Goal: Register for event/course

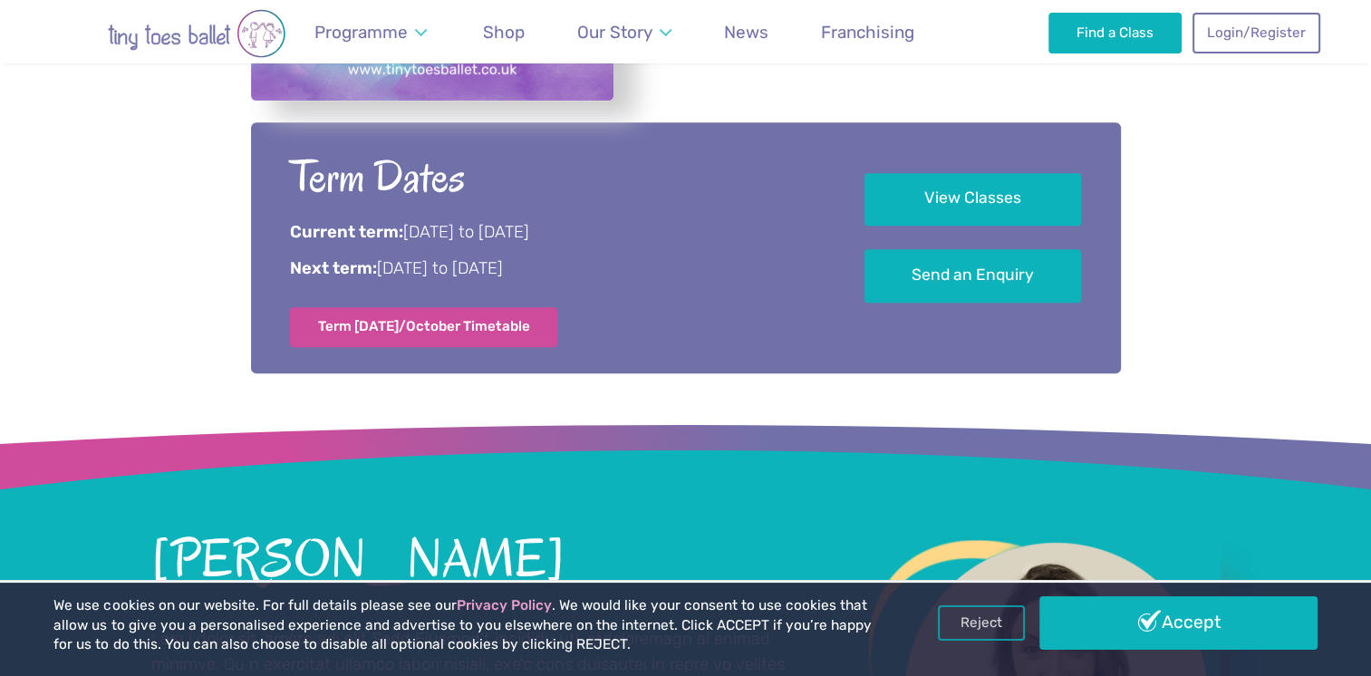
scroll to position [997, 0]
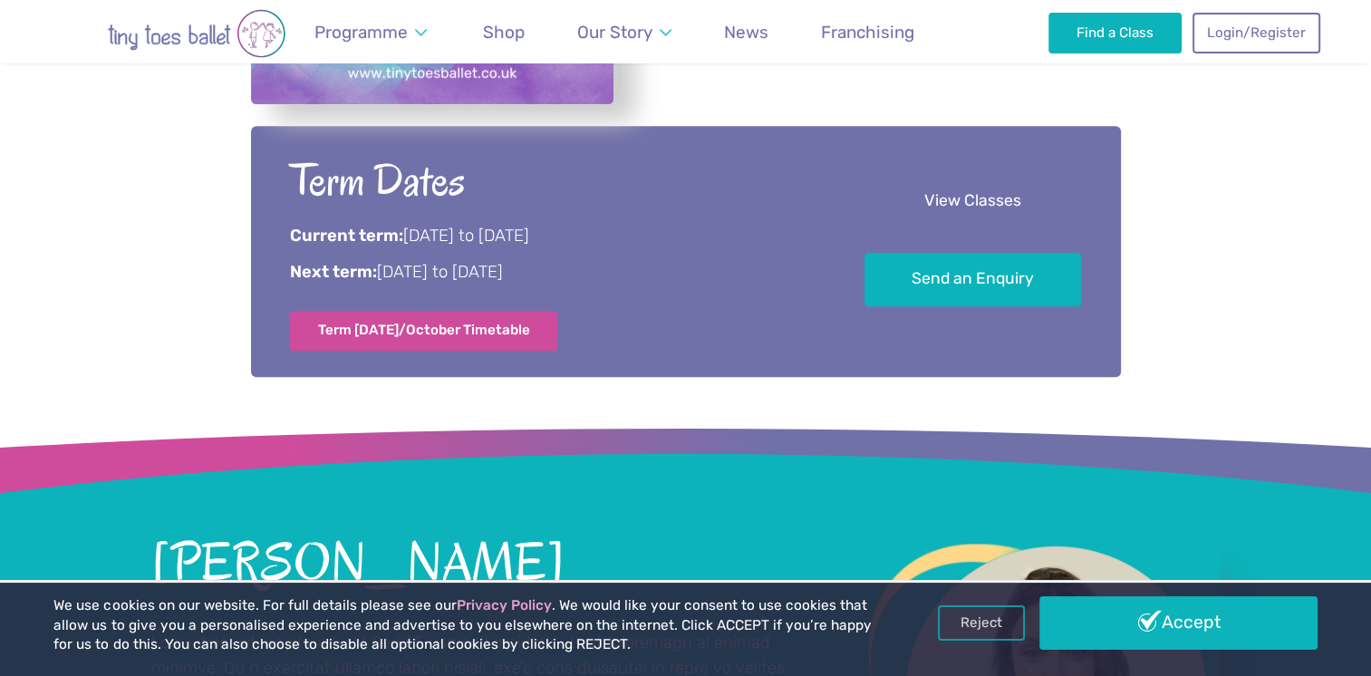
click at [980, 218] on link "View Classes" at bounding box center [972, 202] width 217 height 53
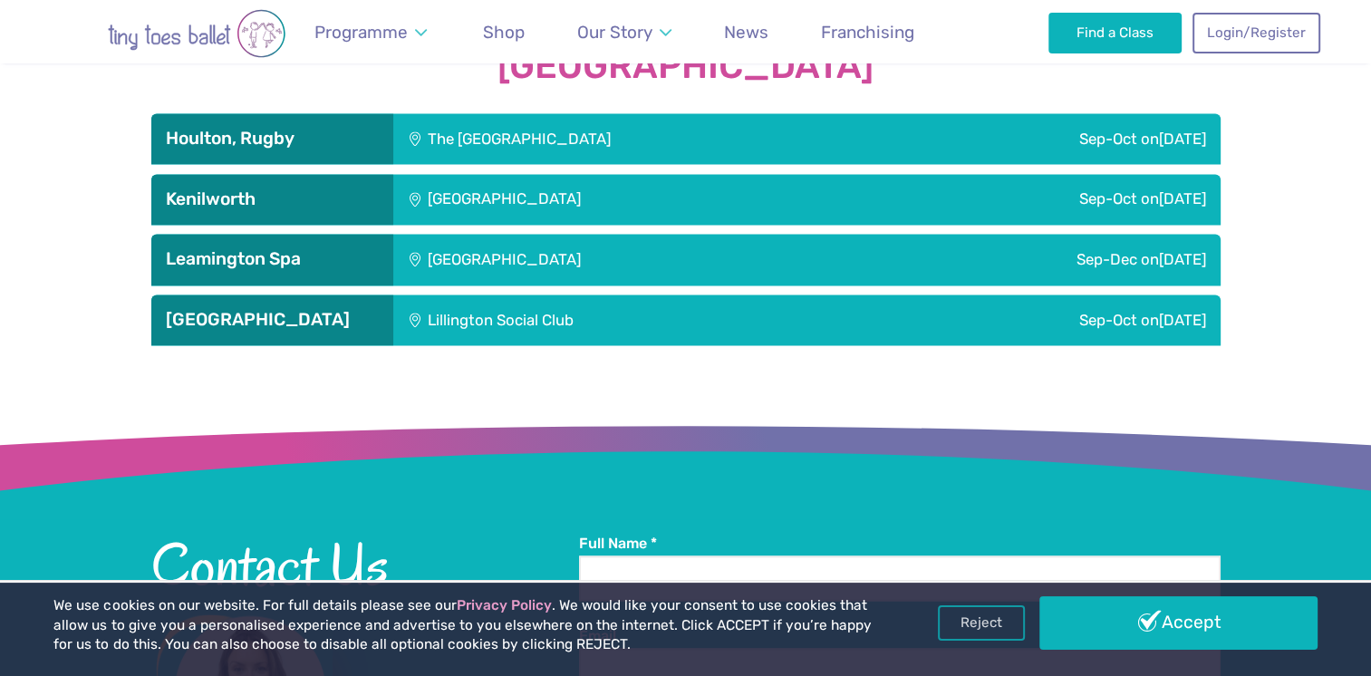
click at [861, 193] on div "Sep-Oct [DATE]" at bounding box center [1041, 199] width 360 height 51
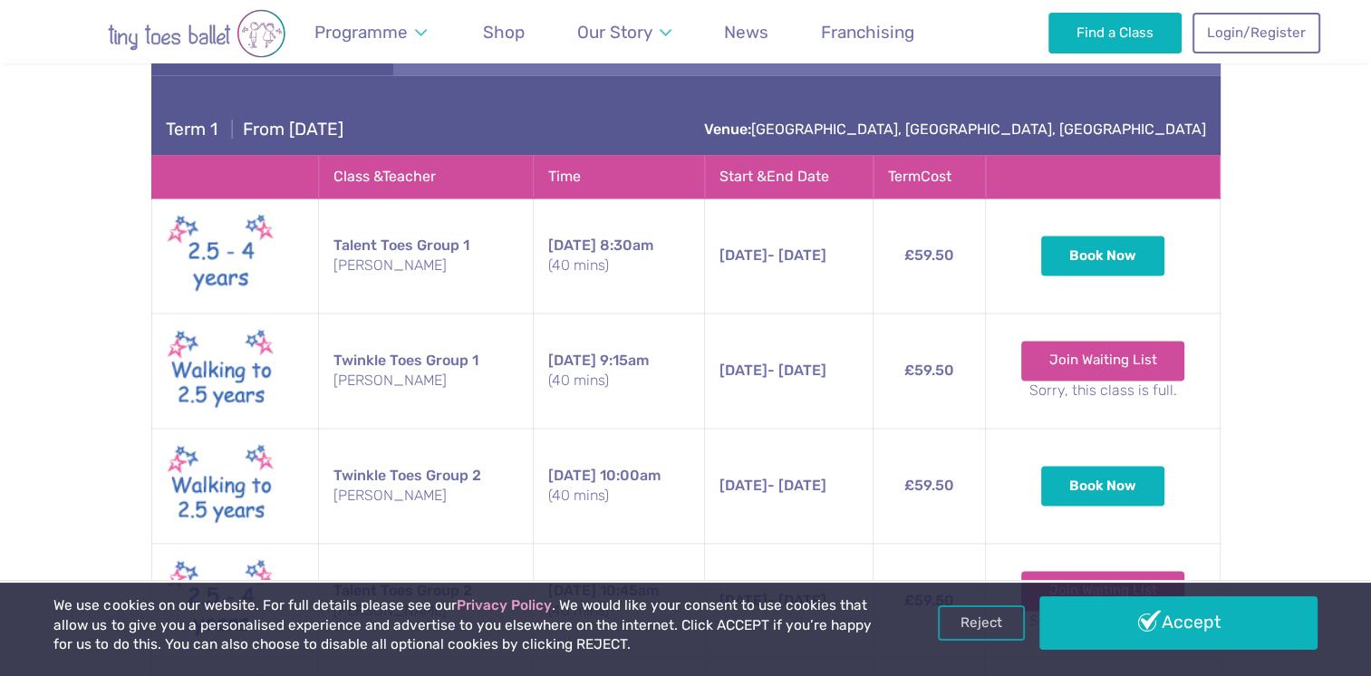
scroll to position [2826, 0]
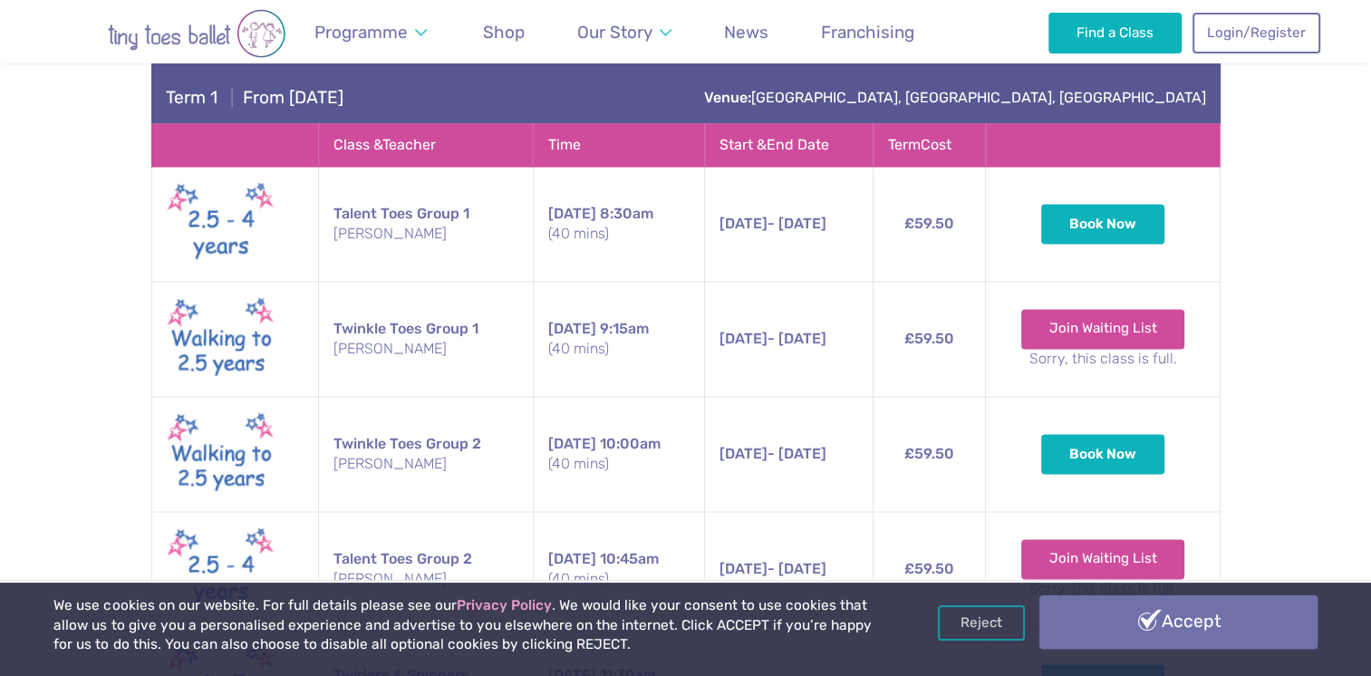
click at [1116, 622] on link "Accept" at bounding box center [1177, 621] width 277 height 53
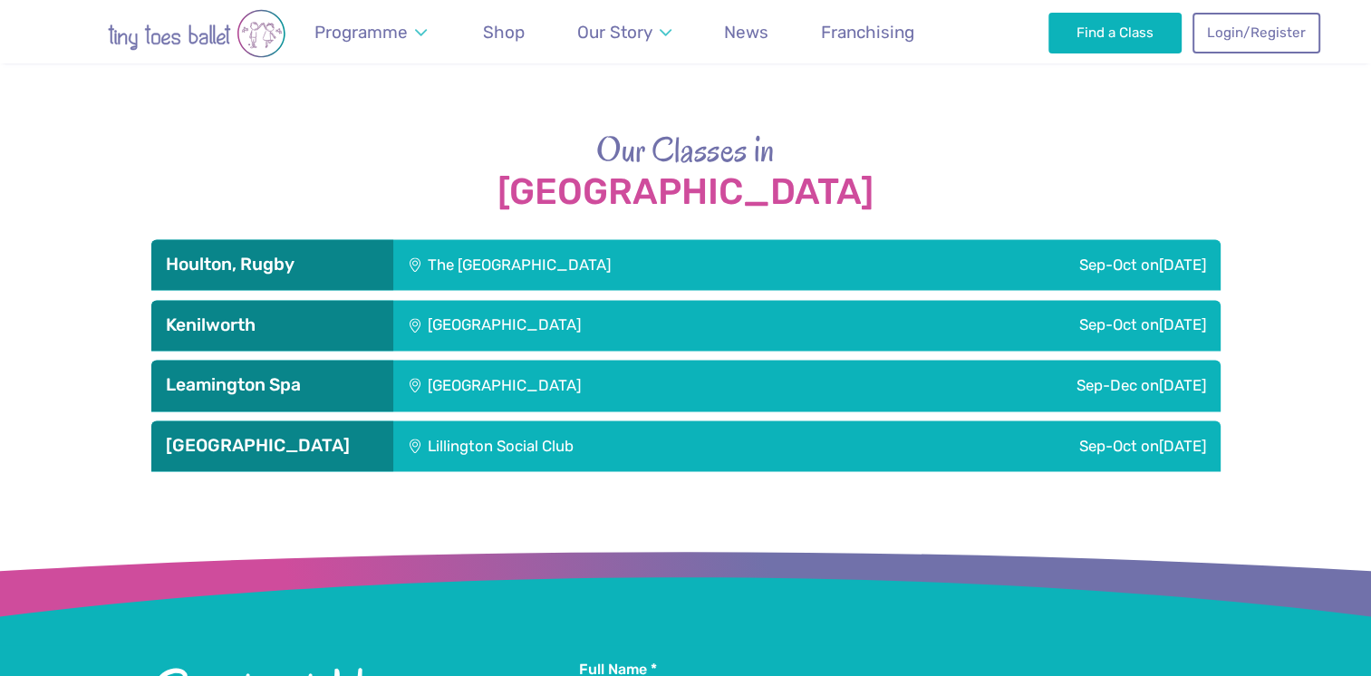
scroll to position [2554, 0]
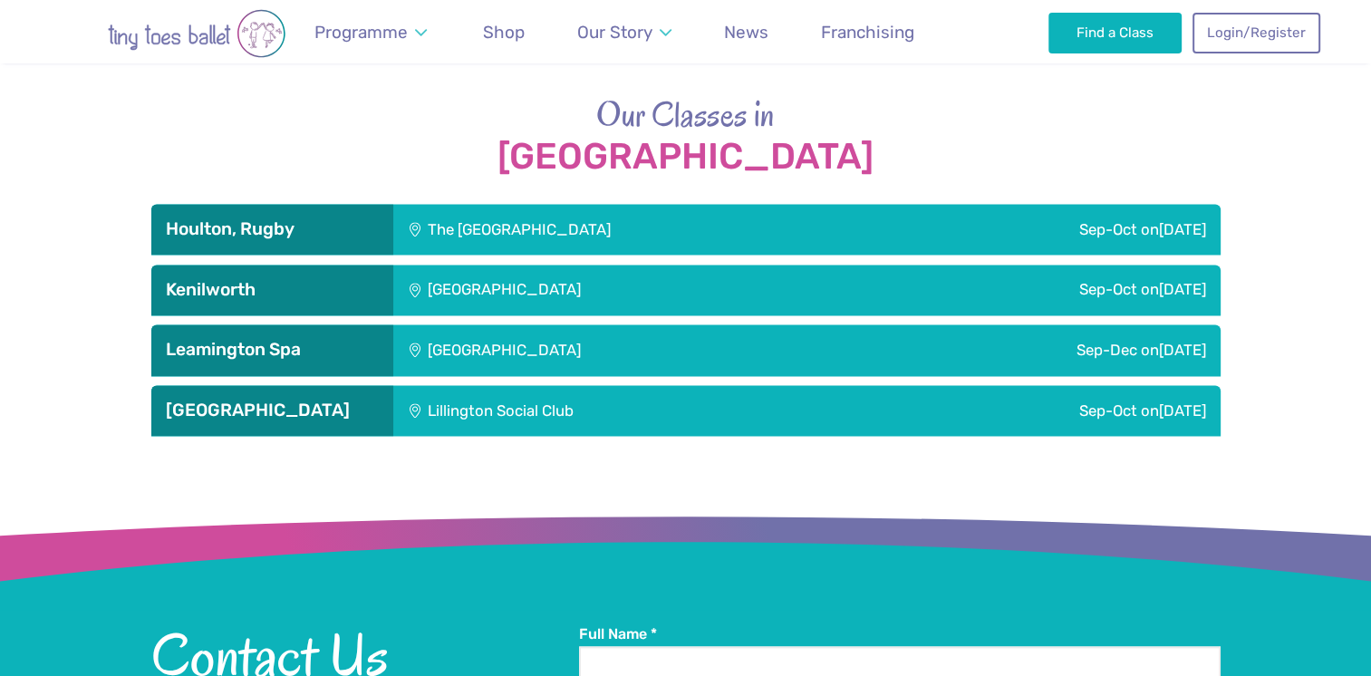
click at [496, 293] on div "[GEOGRAPHIC_DATA]" at bounding box center [626, 290] width 467 height 51
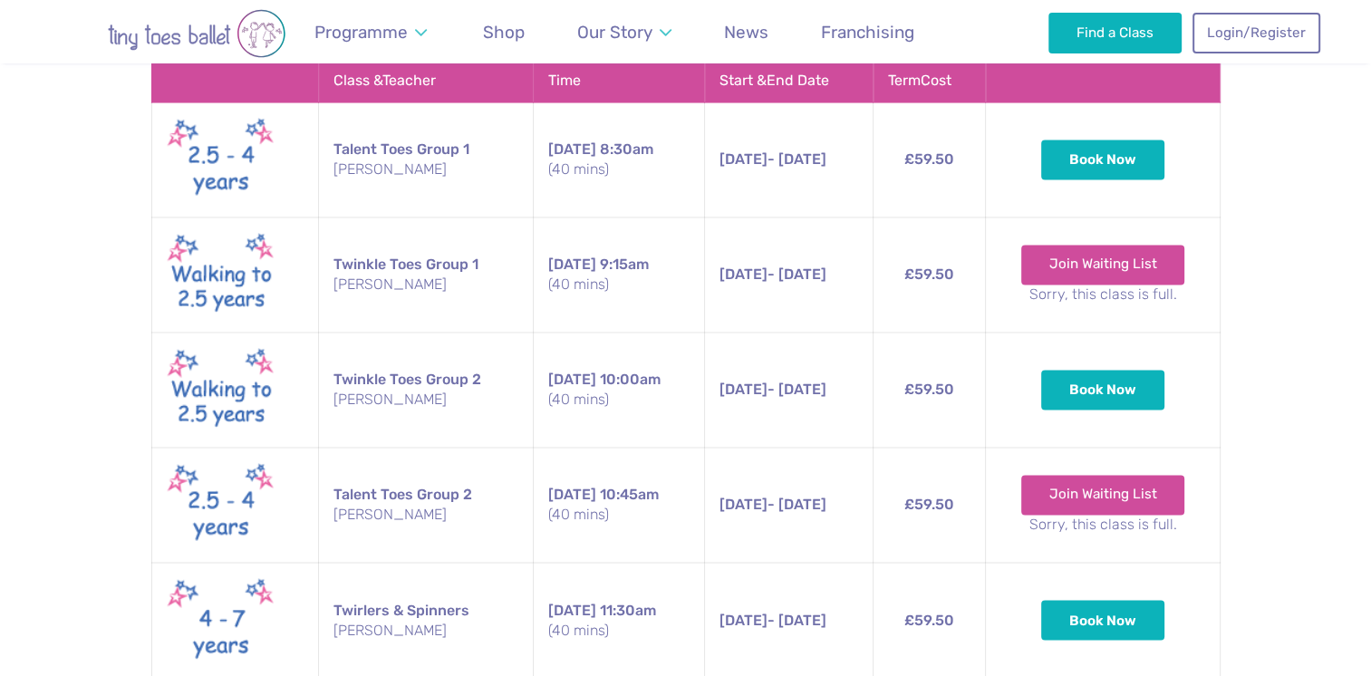
scroll to position [2916, 0]
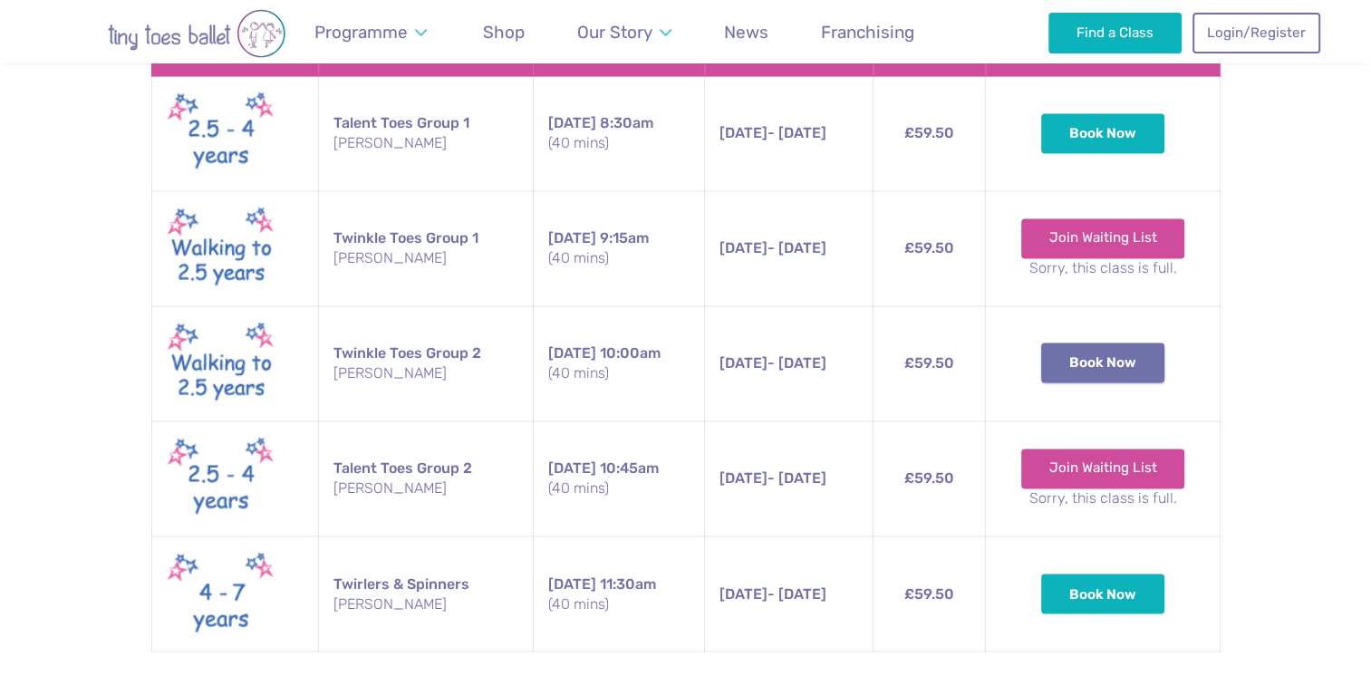
click at [1069, 369] on button "Book Now" at bounding box center [1102, 362] width 123 height 40
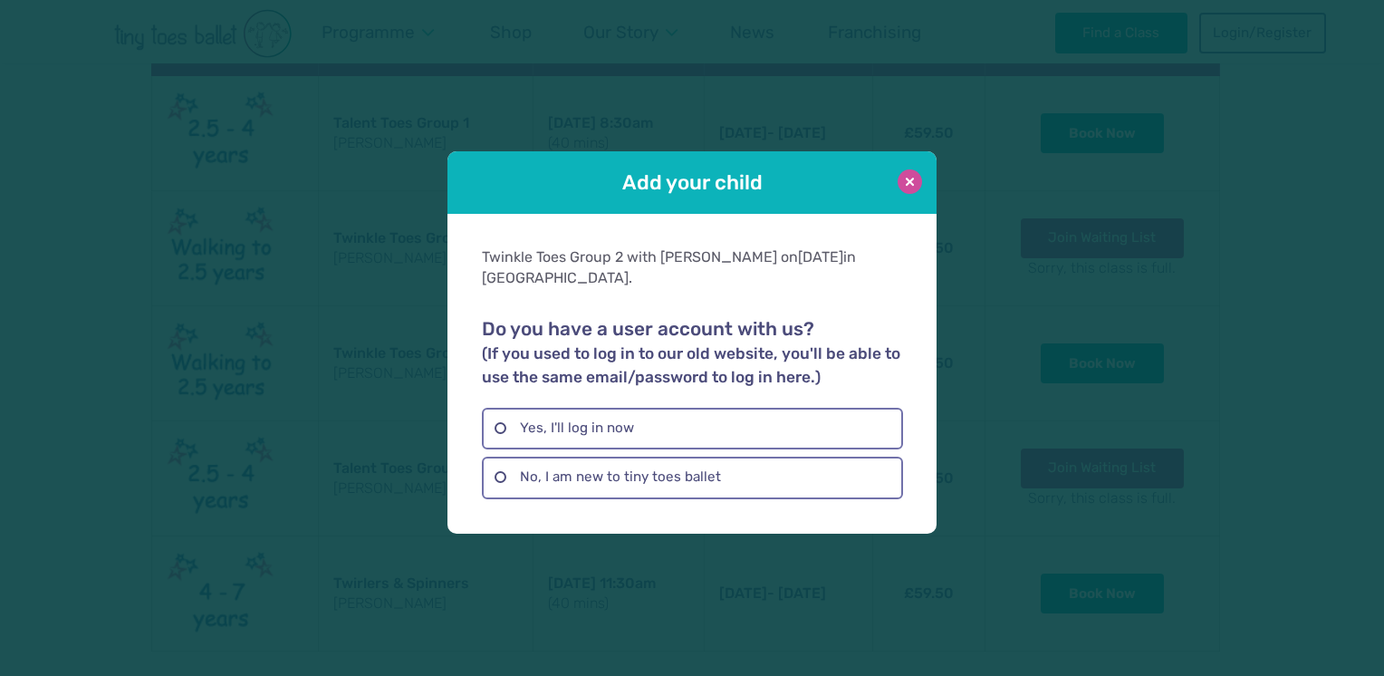
click at [901, 185] on button at bounding box center [910, 181] width 24 height 24
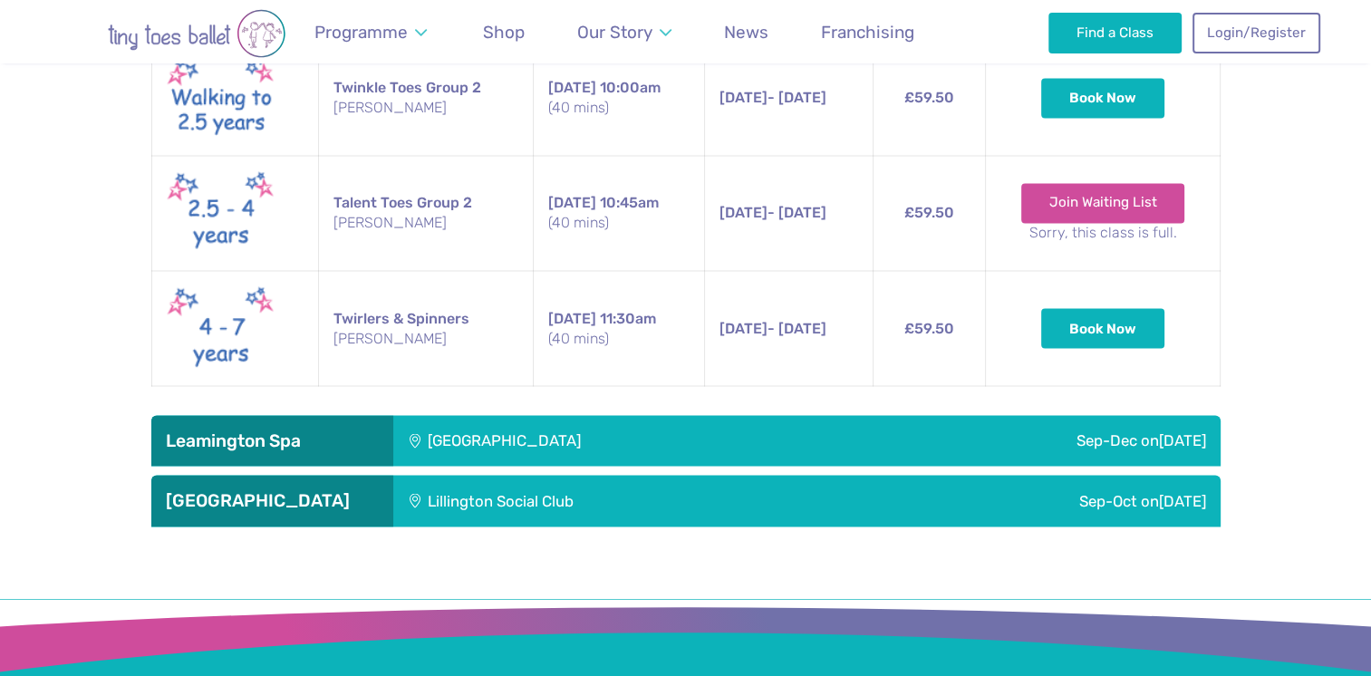
scroll to position [3369, 0]
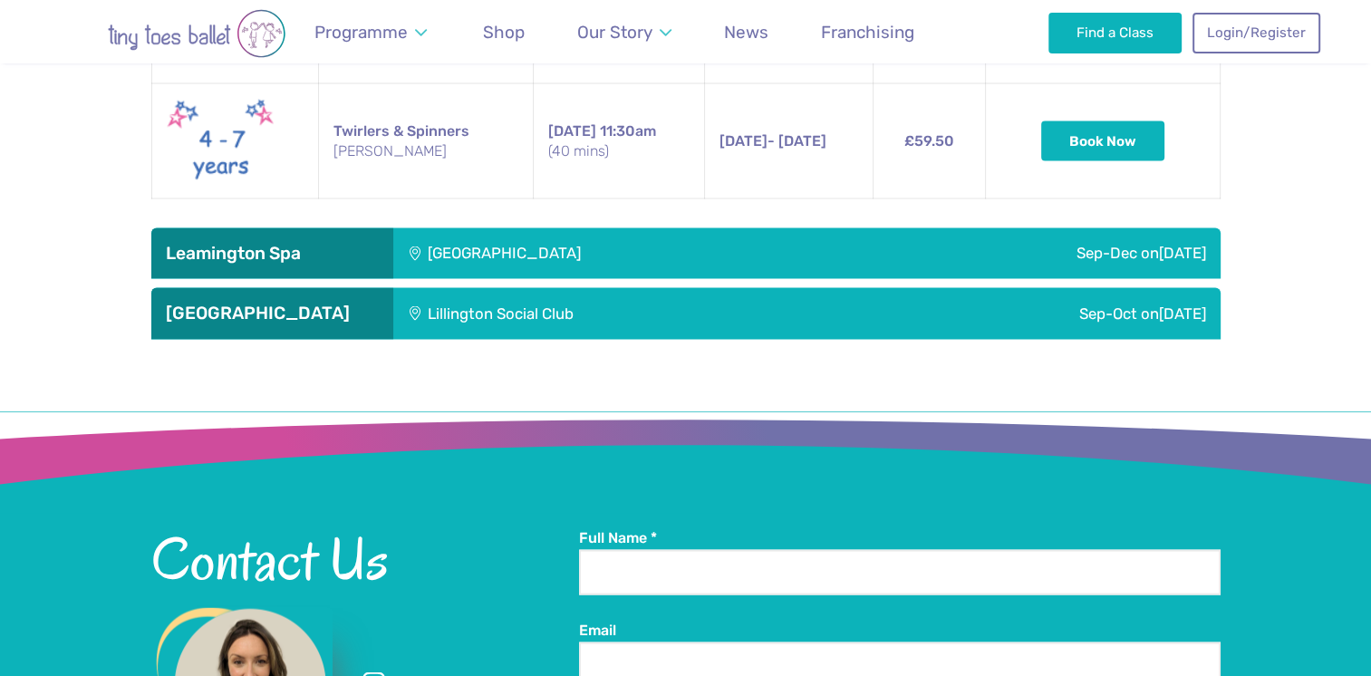
click at [609, 251] on div "[GEOGRAPHIC_DATA]" at bounding box center [625, 252] width 464 height 51
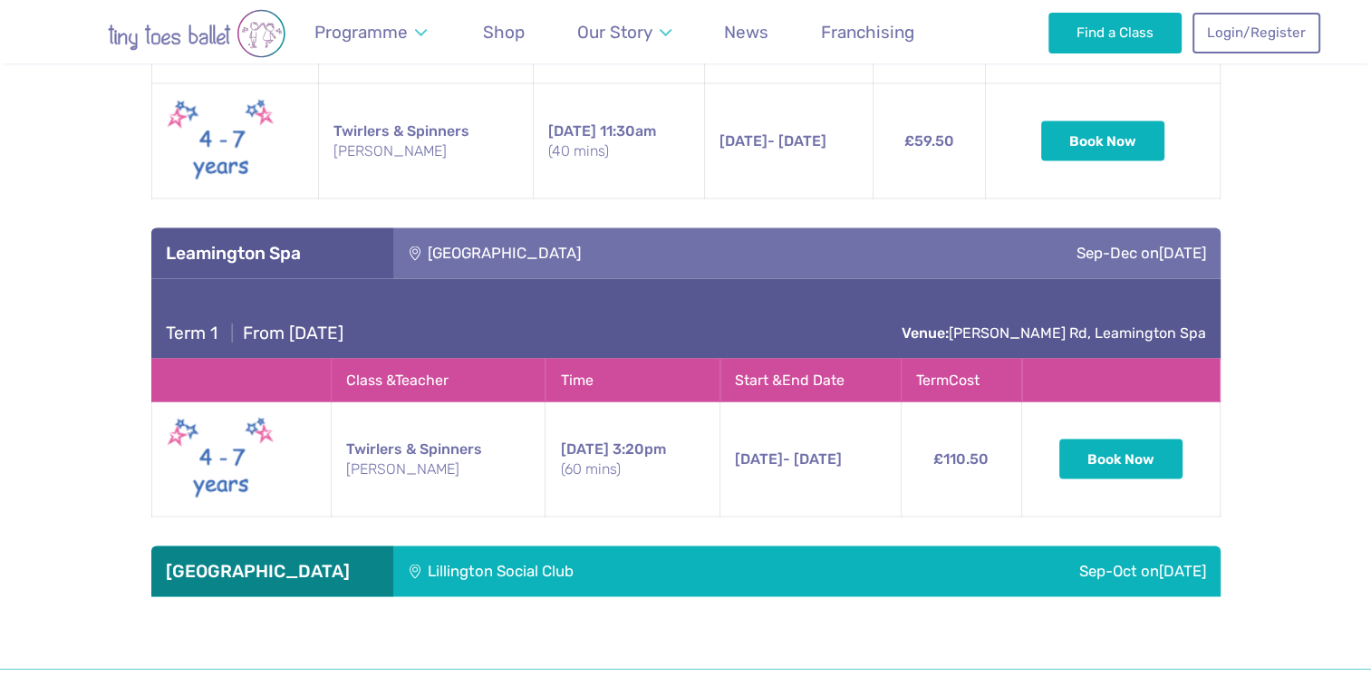
click at [626, 561] on div "Lillington Social Club" at bounding box center [623, 570] width 460 height 51
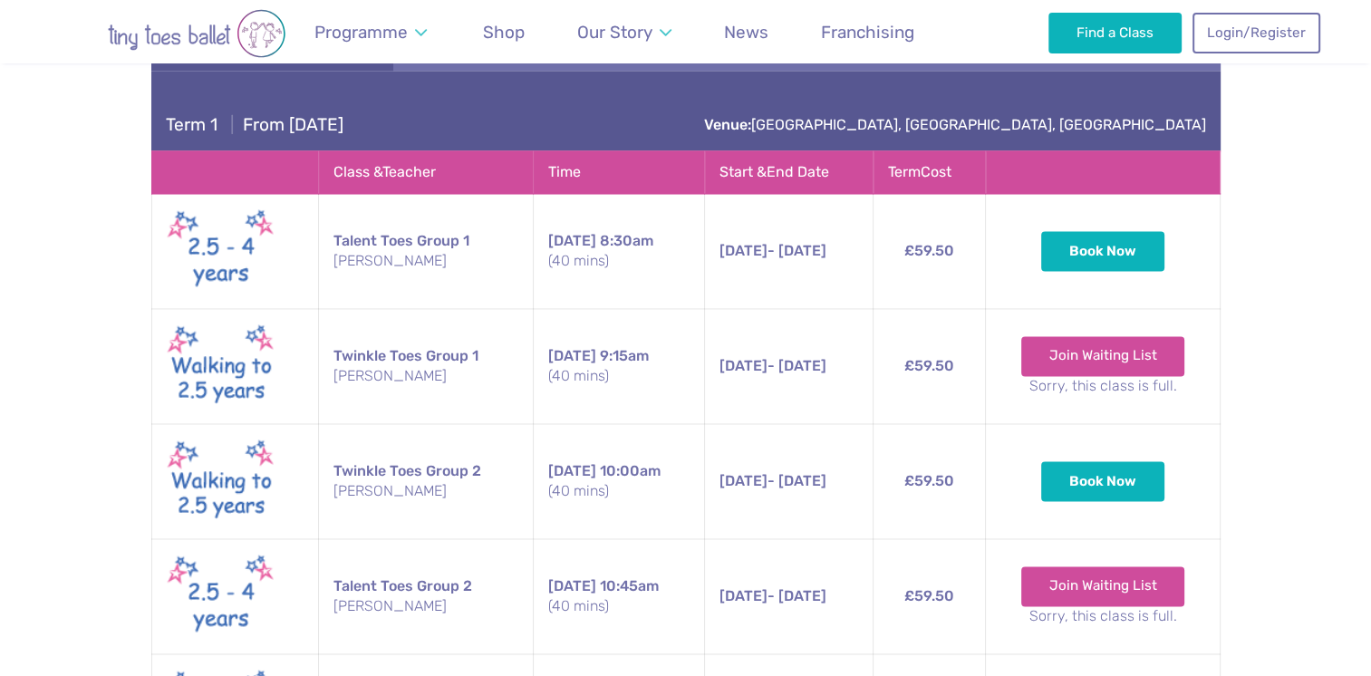
scroll to position [2826, 0]
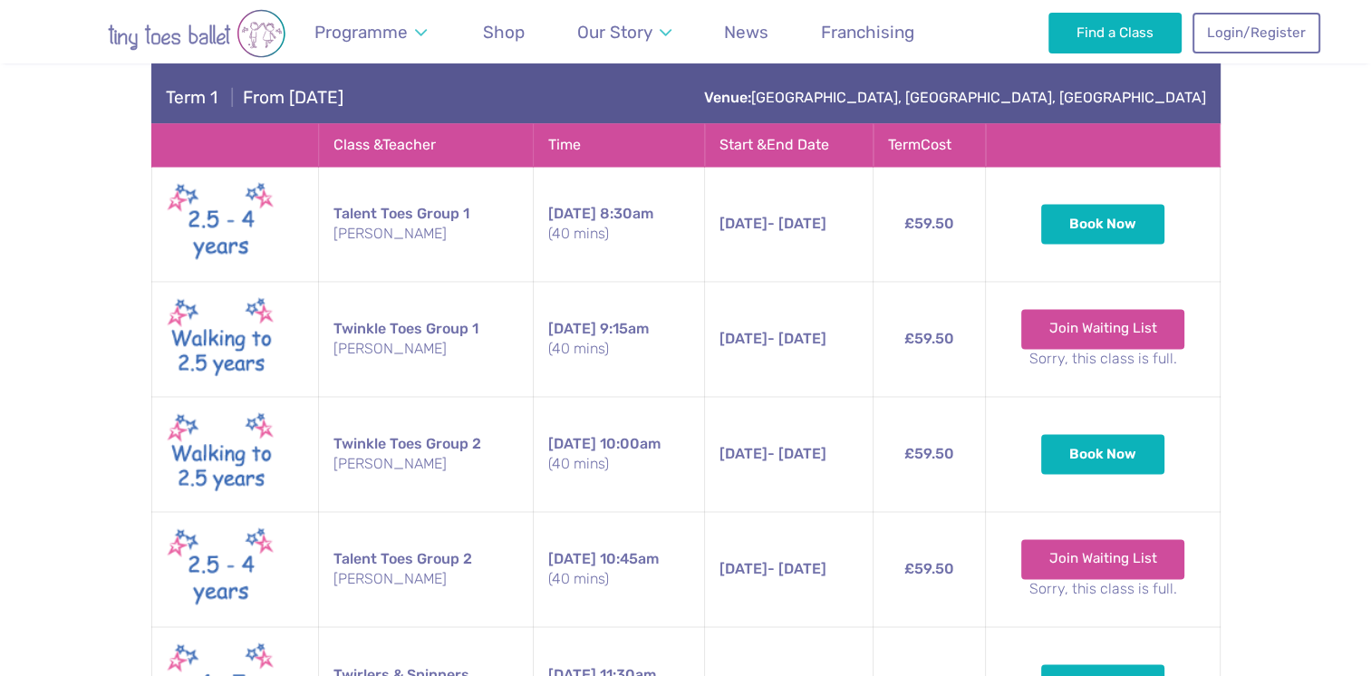
click at [966, 42] on div "Programme Weekly Classes Inclusive Dance Classes Parties Nursery & Schools Inte…" at bounding box center [686, 31] width 1268 height 63
